Goal: Task Accomplishment & Management: Manage account settings

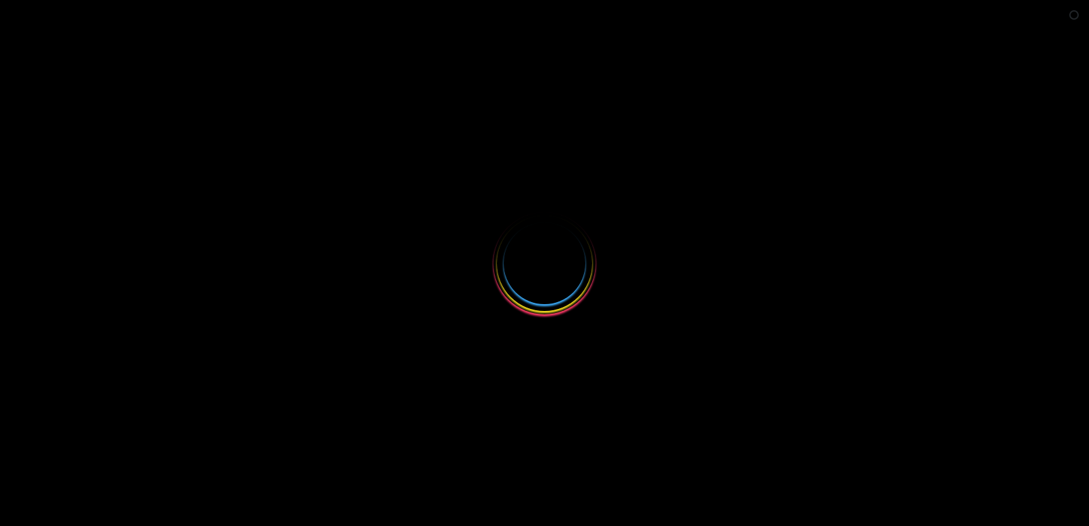
select select
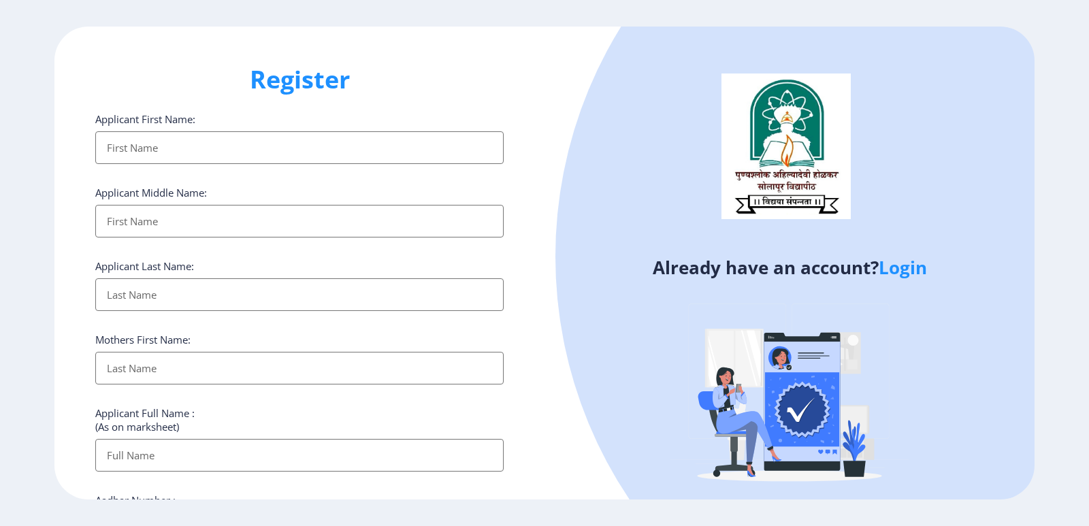
type input "[EMAIL_ADDRESS][DOMAIN_NAME]"
click at [917, 266] on link "Login" at bounding box center [903, 267] width 48 height 25
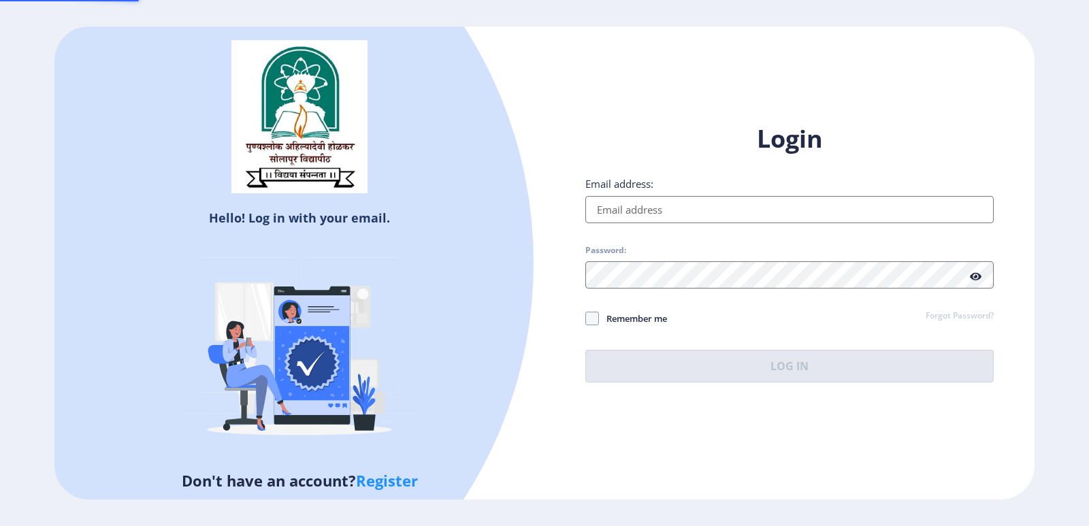
type input "[EMAIL_ADDRESS][DOMAIN_NAME]"
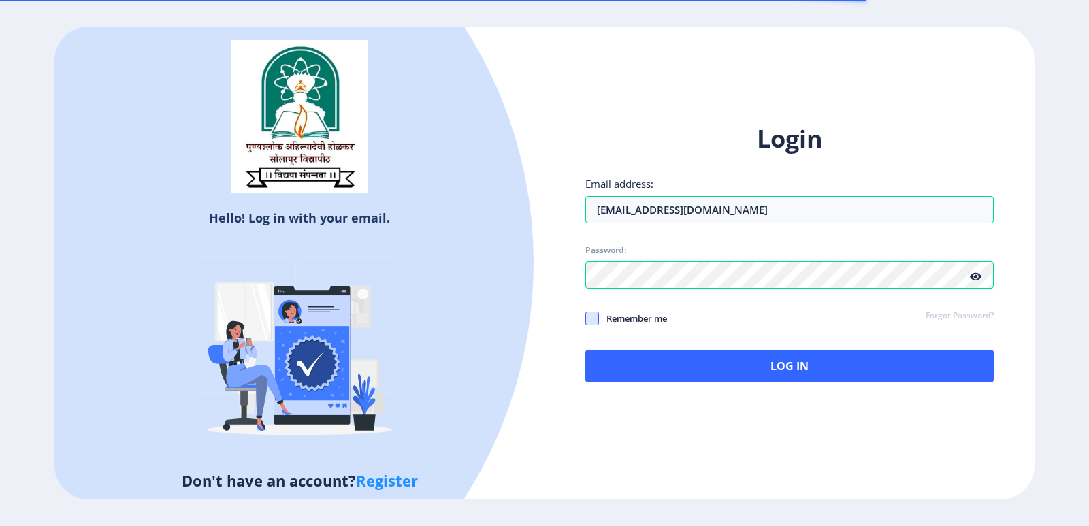
click at [592, 317] on span at bounding box center [592, 319] width 14 height 14
click at [586, 318] on input "Remember me" at bounding box center [585, 318] width 1 height 1
checkbox input "true"
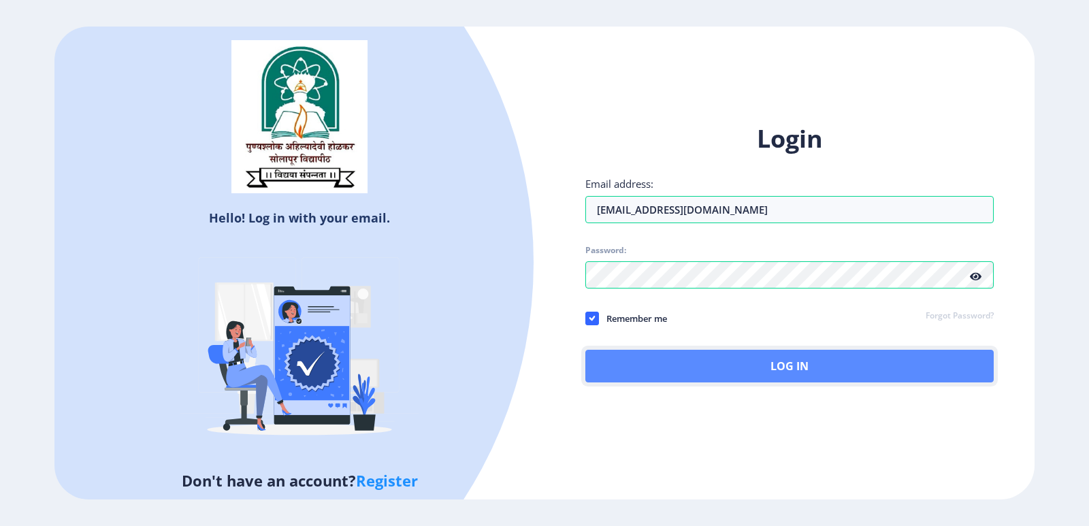
click at [765, 372] on button "Log In" at bounding box center [789, 366] width 408 height 33
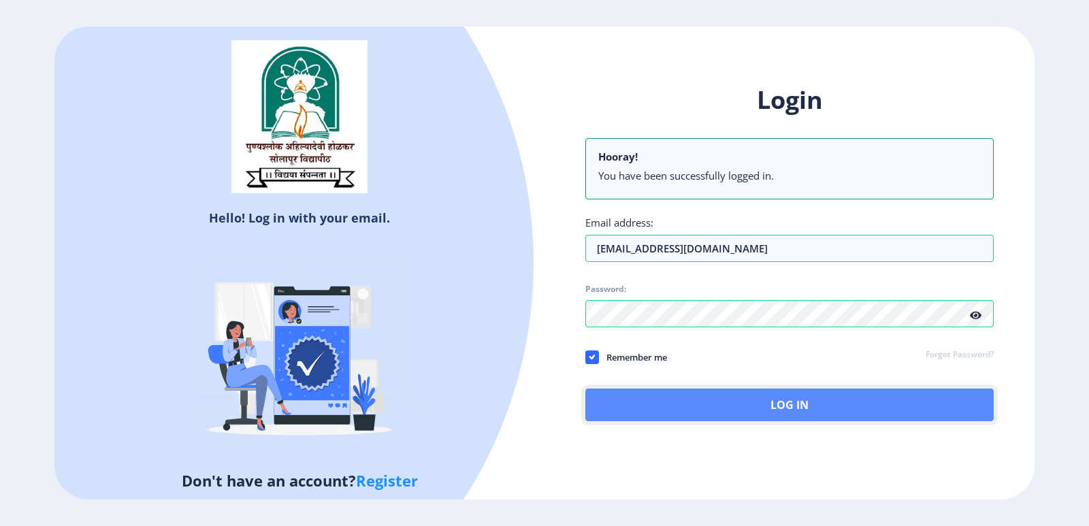
click at [794, 403] on button "Log In" at bounding box center [789, 405] width 408 height 33
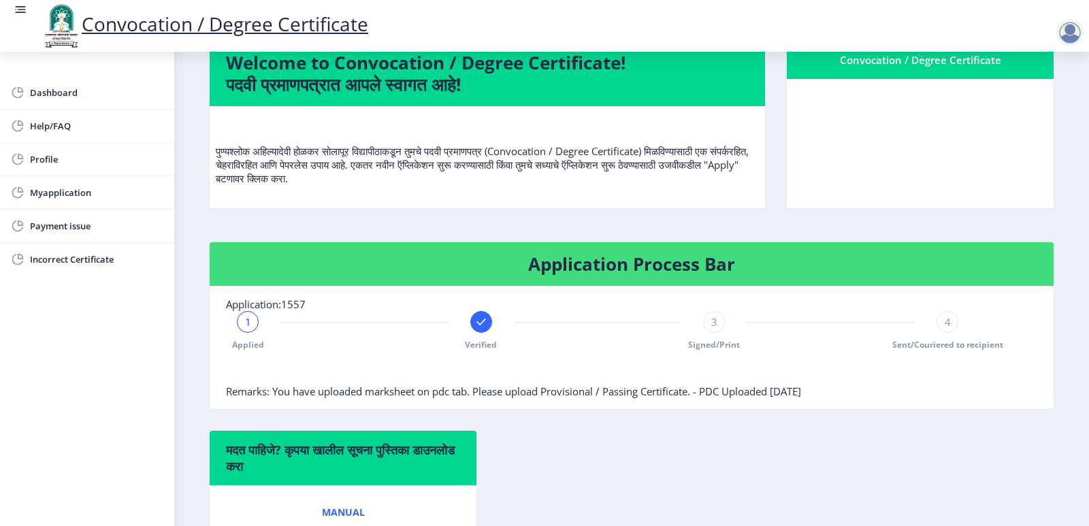
scroll to position [204, 0]
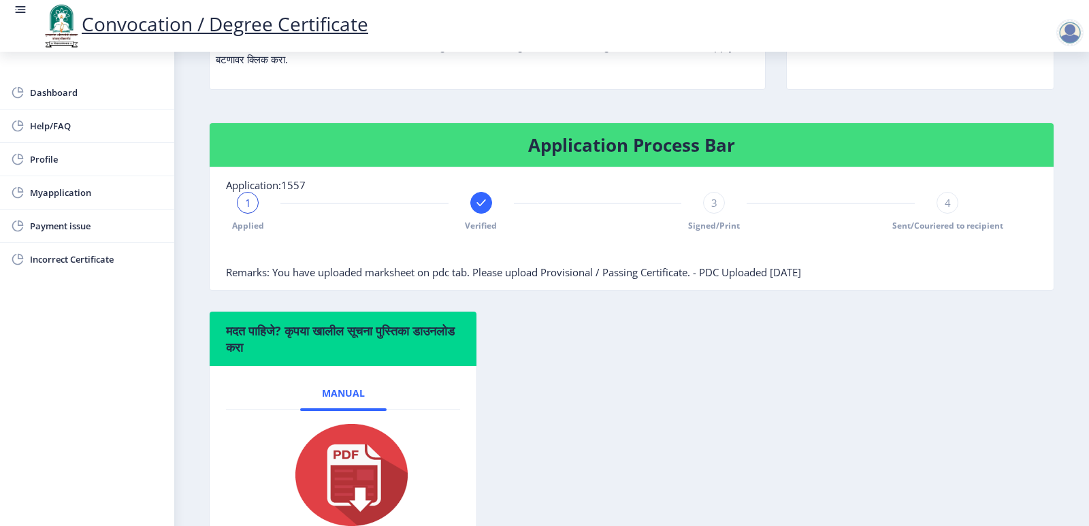
click at [682, 372] on div "मदत पाहिजे? कृपया खालील सूचना पुस्तिका डाउनलोड करा Manual" at bounding box center [632, 441] width 866 height 261
click at [704, 370] on div "मदत पाहिजे? कृपया खालील सूचना पुस्तिका डाउनलोड करा Manual" at bounding box center [632, 441] width 866 height 261
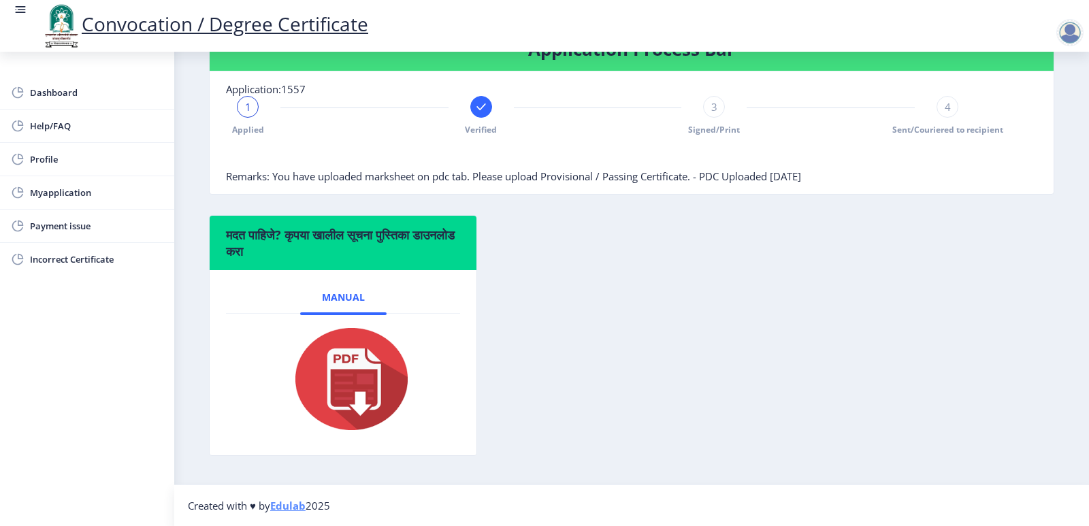
click at [646, 429] on div "मदत पाहिजे? कृपया खालील सूचना पुस्तिका डाउनलोड करा Manual" at bounding box center [632, 345] width 866 height 261
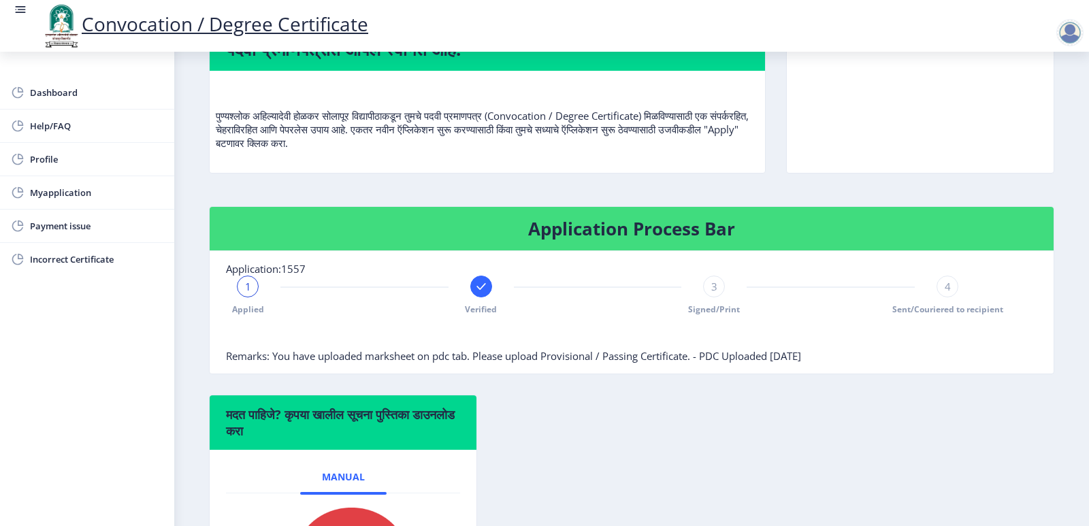
scroll to position [0, 0]
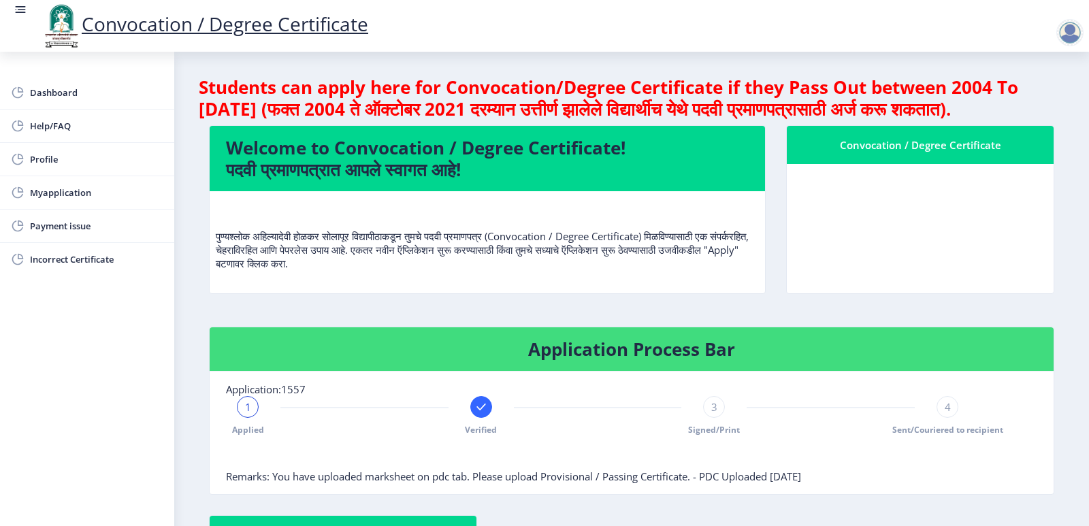
click at [222, 31] on link "Convocation / Degree Certificate" at bounding box center [204, 24] width 327 height 26
click at [17, 7] on rect at bounding box center [21, 6] width 10 height 1
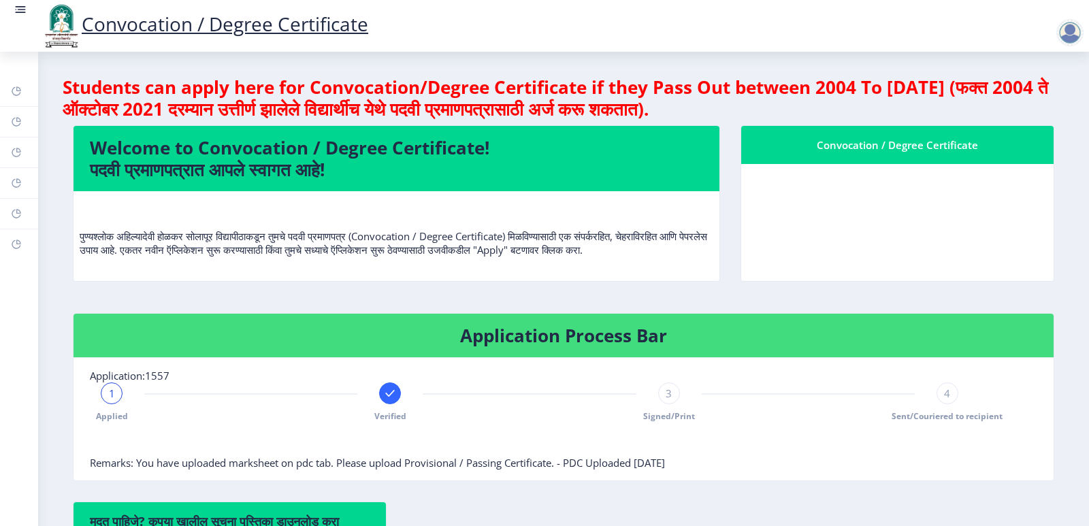
click at [25, 10] on rect at bounding box center [22, 9] width 8 height 1
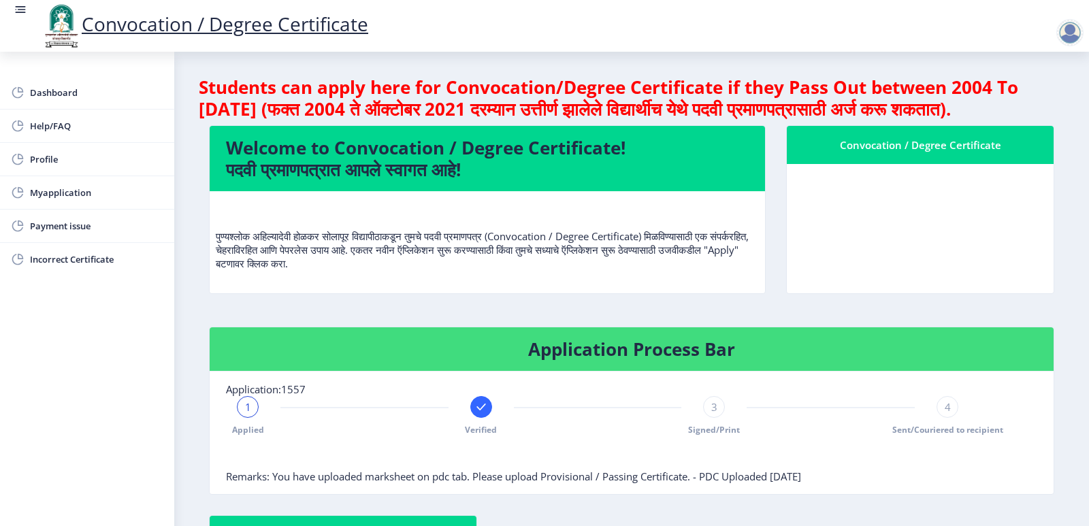
click at [1075, 35] on div at bounding box center [1069, 32] width 27 height 27
click at [1019, 110] on span "Log out" at bounding box center [1034, 106] width 87 height 16
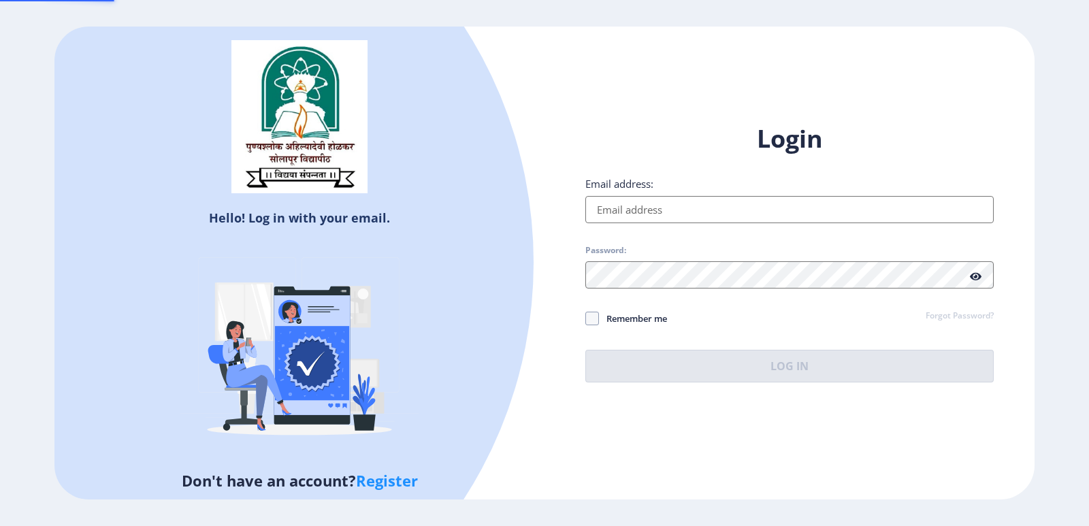
type input "[EMAIL_ADDRESS][DOMAIN_NAME]"
